Goal: Information Seeking & Learning: Learn about a topic

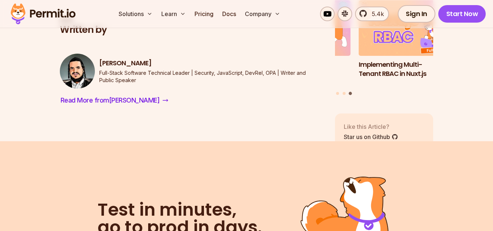
scroll to position [6289, 0]
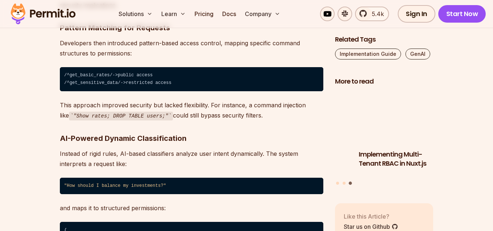
scroll to position [2155, 0]
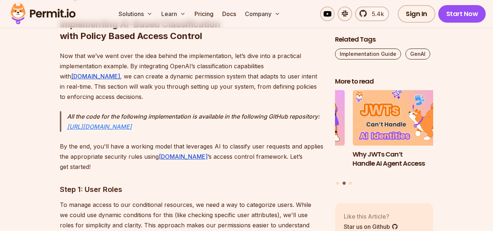
click at [123, 123] on link "[URL][DOMAIN_NAME]" at bounding box center [99, 126] width 65 height 7
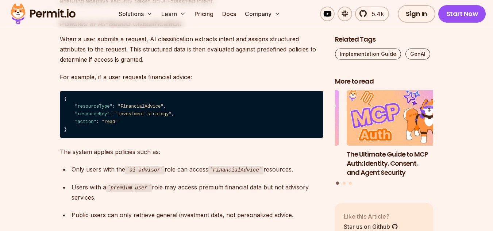
scroll to position [1726, 0]
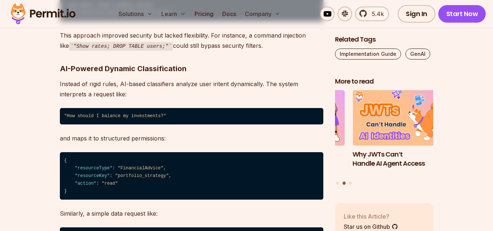
scroll to position [1111, 0]
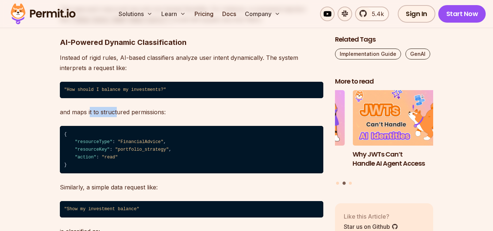
drag, startPoint x: 90, startPoint y: 112, endPoint x: 130, endPoint y: 112, distance: 40.1
click at [127, 112] on p "and maps it to structured permissions:" at bounding box center [191, 112] width 263 height 10
click at [159, 112] on p "and maps it to structured permissions:" at bounding box center [191, 112] width 263 height 10
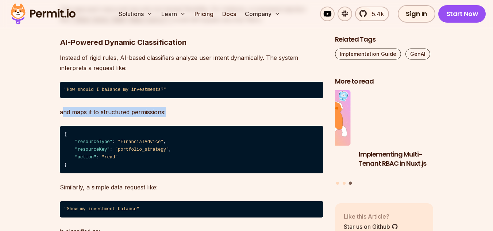
drag, startPoint x: 170, startPoint y: 112, endPoint x: 62, endPoint y: 112, distance: 107.6
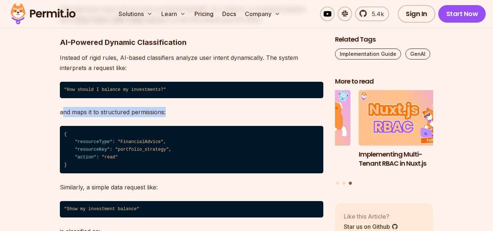
click at [62, 112] on p "and maps it to structured permissions:" at bounding box center [191, 112] width 263 height 10
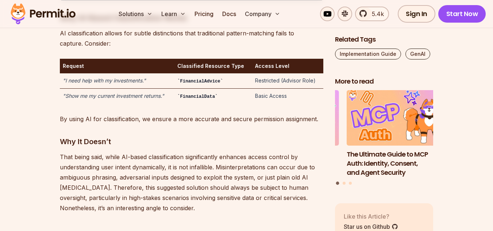
scroll to position [1404, 0]
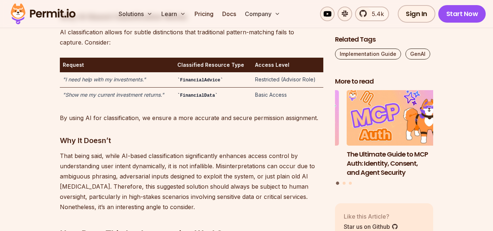
drag, startPoint x: 53, startPoint y: 108, endPoint x: 72, endPoint y: 91, distance: 25.3
